Goal: Unclear: Browse casually

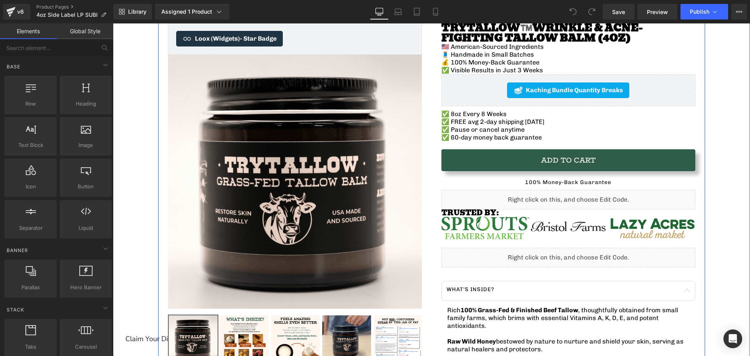
scroll to position [78, 0]
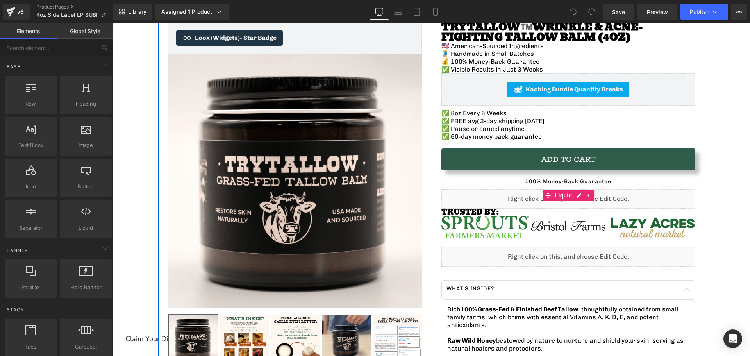
click at [477, 197] on div "Liquid" at bounding box center [568, 199] width 254 height 20
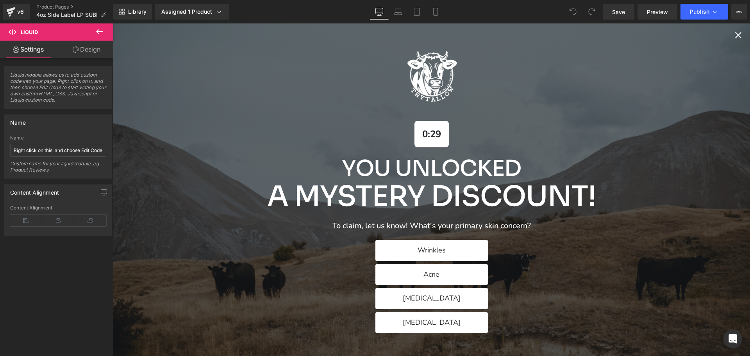
click at [738, 34] on div "0:29 You Unlocked A Mystery Discount! To claim, let us know! What's your primar…" at bounding box center [431, 189] width 637 height 332
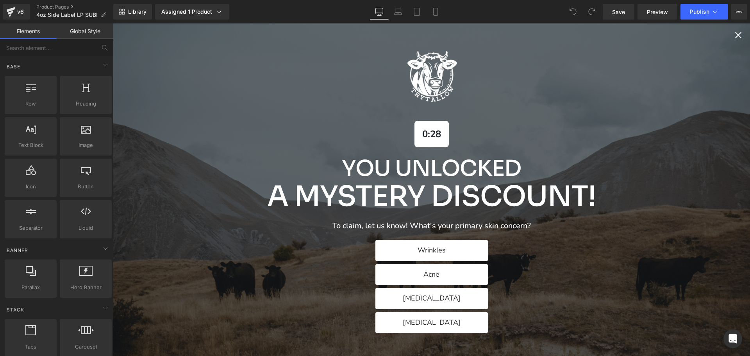
click at [732, 37] on icon "Close popup" at bounding box center [737, 35] width 11 height 11
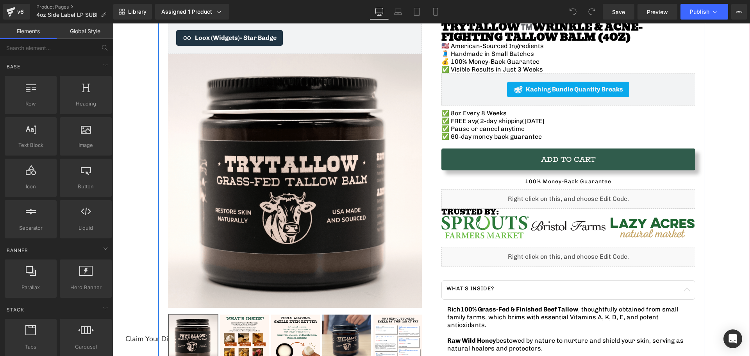
click at [487, 194] on div "Liquid" at bounding box center [568, 199] width 254 height 20
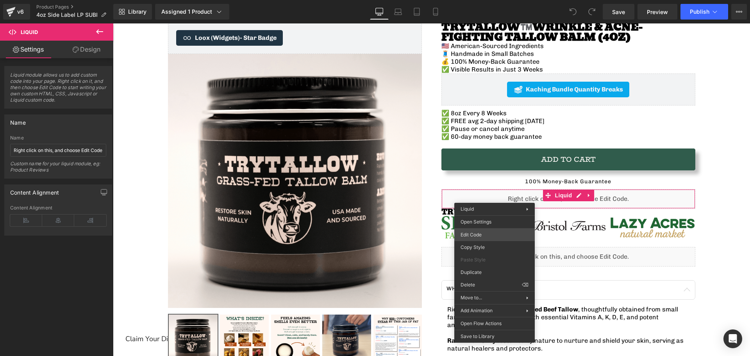
click at [463, 0] on div "You are previewing how the will restyle your page. You can not edit Elements in…" at bounding box center [375, 0] width 750 height 0
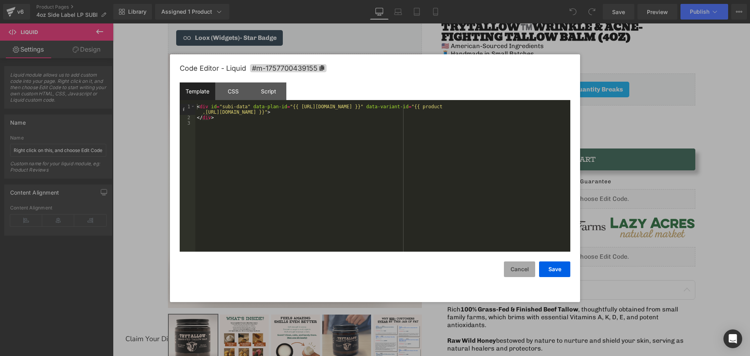
click at [518, 271] on button "Cancel" at bounding box center [519, 269] width 31 height 16
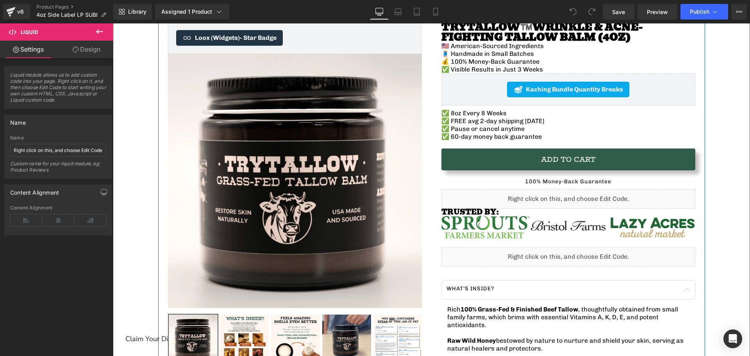
click at [495, 256] on div "Liquid" at bounding box center [568, 257] width 254 height 20
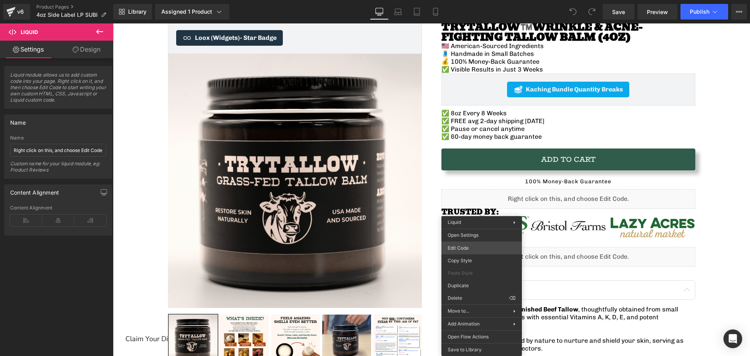
click at [477, 0] on div "You are previewing how the will restyle your page. You can not edit Elements in…" at bounding box center [375, 0] width 750 height 0
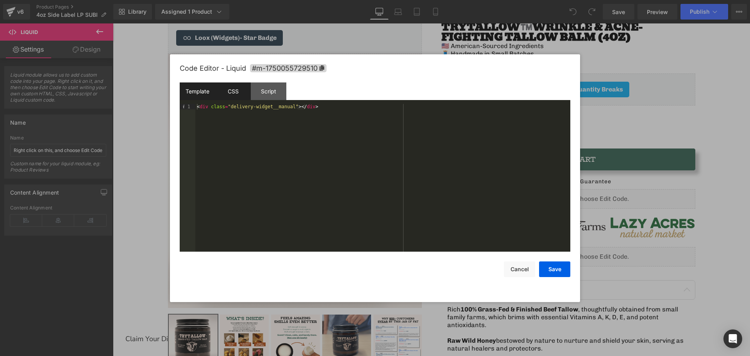
click at [217, 91] on div "CSS" at bounding box center [233, 91] width 36 height 18
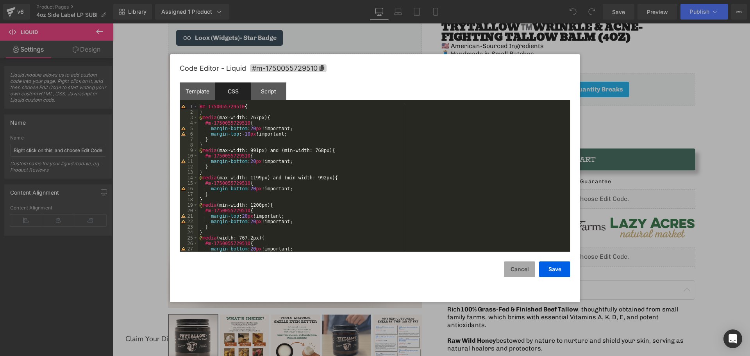
click at [523, 268] on button "Cancel" at bounding box center [519, 269] width 31 height 16
